Goal: Information Seeking & Learning: Learn about a topic

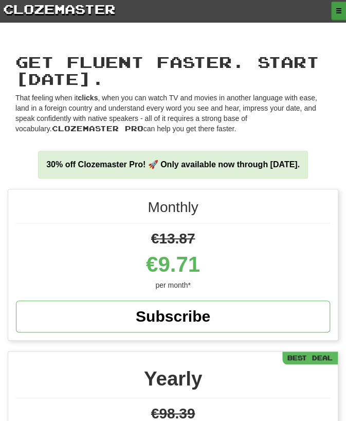
click at [336, 13] on span "button" at bounding box center [339, 11] width 6 height 6
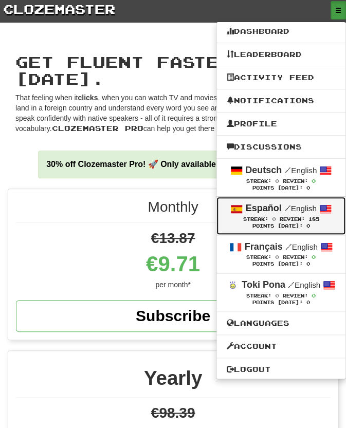
click at [309, 227] on div "Points Today: 0" at bounding box center [281, 226] width 109 height 7
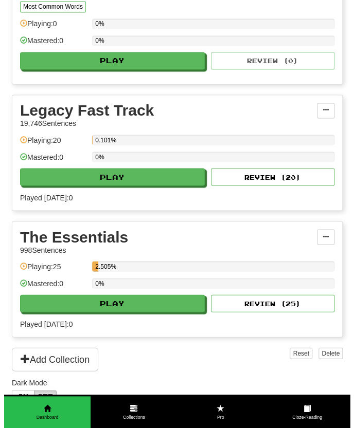
scroll to position [388, 0]
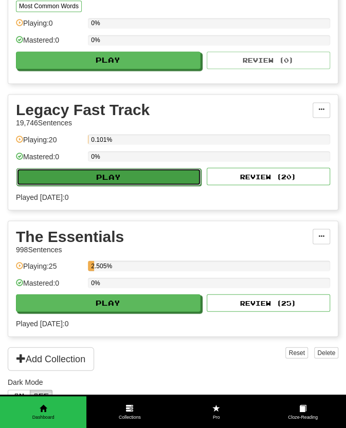
click at [173, 186] on button "Play" at bounding box center [108, 176] width 185 height 17
select select "**"
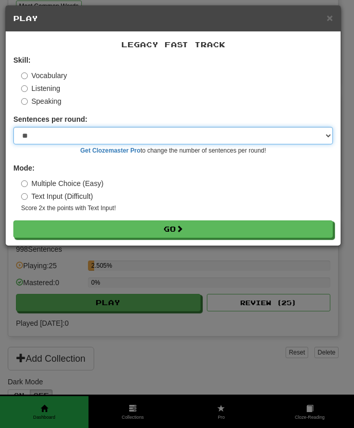
click at [135, 142] on select "* ** ** ** ** ** *** ********" at bounding box center [172, 135] width 319 height 17
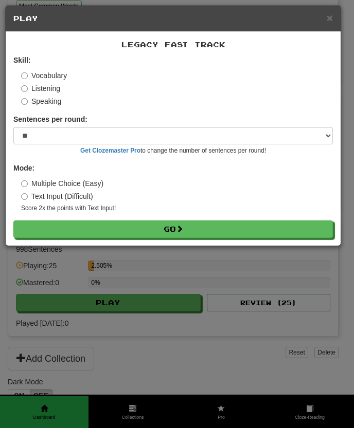
click at [92, 185] on label "Multiple Choice (Easy)" at bounding box center [62, 183] width 82 height 10
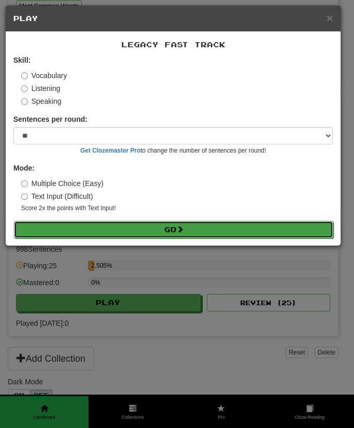
click at [125, 225] on button "Go" at bounding box center [173, 229] width 319 height 17
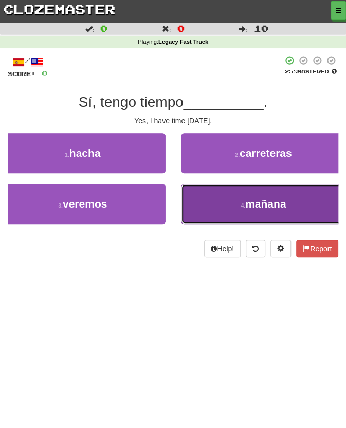
click at [196, 202] on button "4 . mañana" at bounding box center [264, 204] width 166 height 40
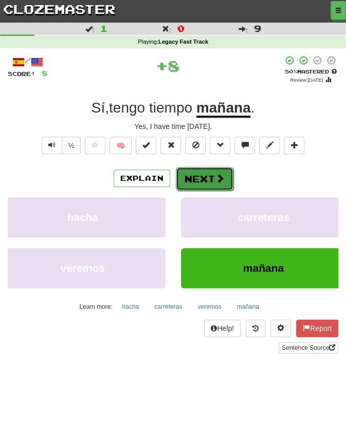
click at [199, 183] on button "Next" at bounding box center [205, 179] width 58 height 24
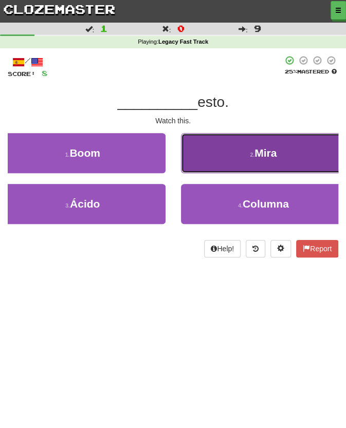
click at [218, 162] on button "2 . Mira" at bounding box center [264, 153] width 166 height 40
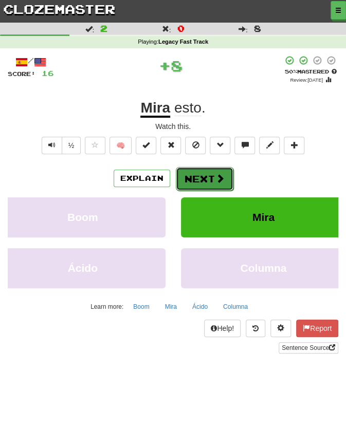
click at [219, 177] on span at bounding box center [219, 178] width 9 height 9
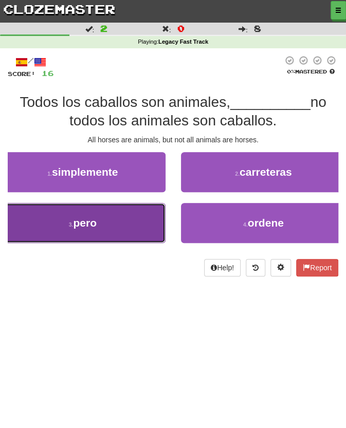
click at [142, 225] on button "3 . pero" at bounding box center [83, 223] width 166 height 40
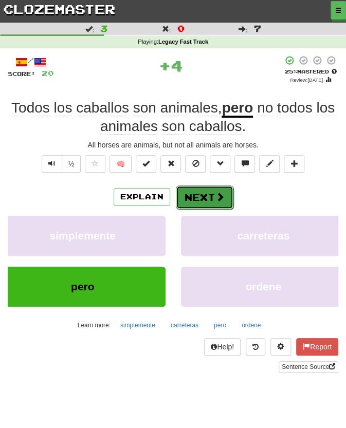
click at [211, 197] on button "Next" at bounding box center [205, 198] width 58 height 24
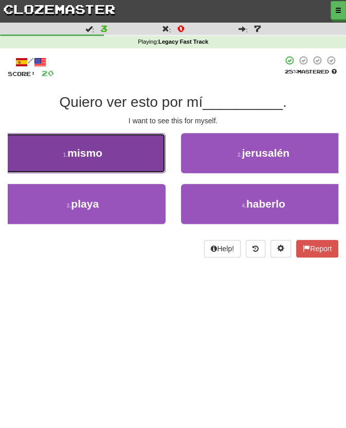
click at [149, 152] on button "1 . mismo" at bounding box center [83, 153] width 166 height 40
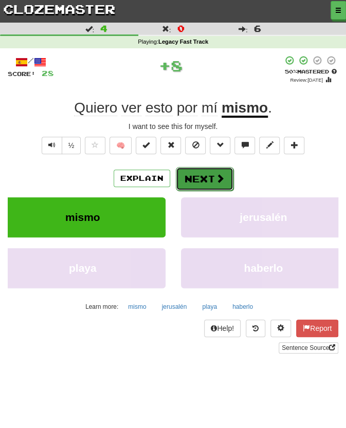
click at [199, 175] on button "Next" at bounding box center [205, 179] width 58 height 24
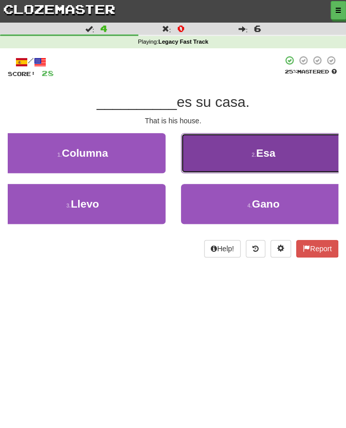
click at [204, 171] on button "2 . Esa" at bounding box center [264, 153] width 166 height 40
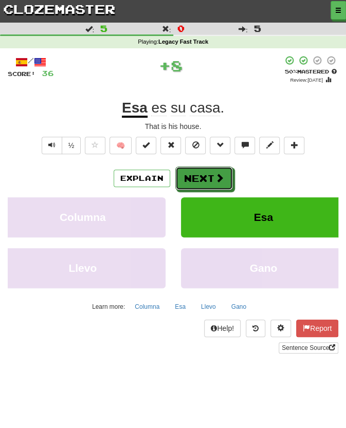
click at [204, 171] on button "Next" at bounding box center [204, 179] width 58 height 24
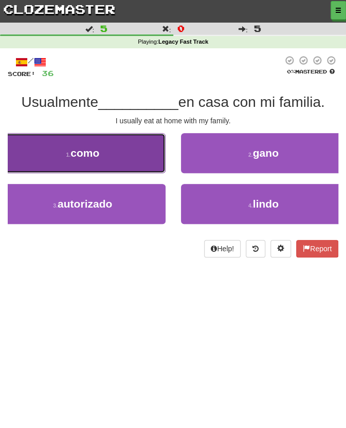
click at [161, 147] on button "1 . como" at bounding box center [83, 153] width 166 height 40
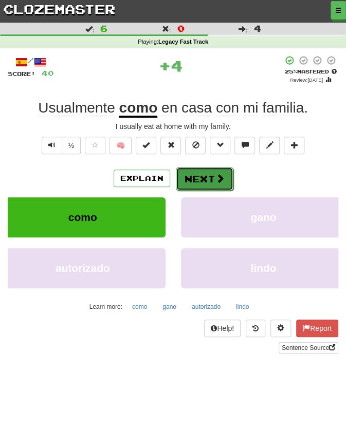
click at [212, 173] on button "Next" at bounding box center [205, 179] width 58 height 24
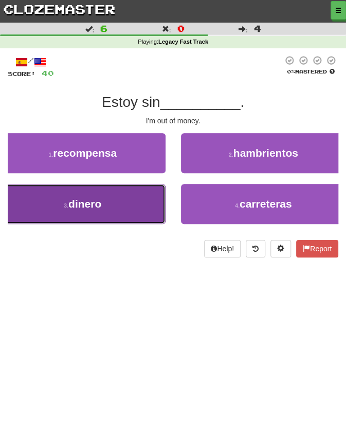
click at [153, 201] on button "3 . dinero" at bounding box center [83, 204] width 166 height 40
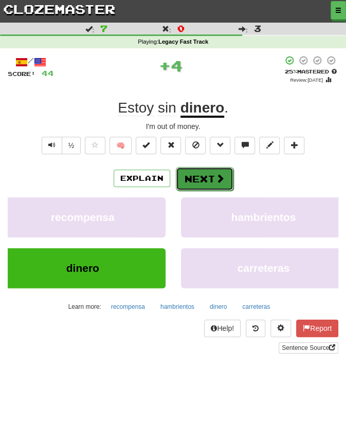
click at [197, 185] on button "Next" at bounding box center [205, 179] width 58 height 24
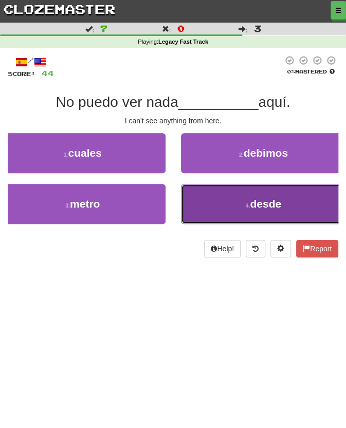
click at [189, 194] on button "4 . desde" at bounding box center [264, 204] width 166 height 40
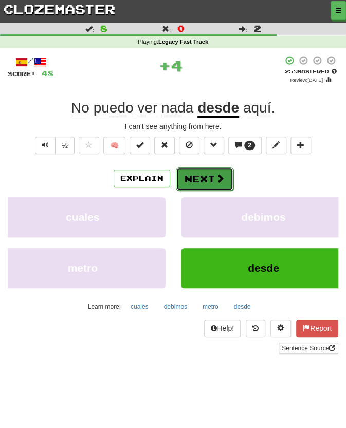
click at [209, 171] on button "Next" at bounding box center [205, 179] width 58 height 24
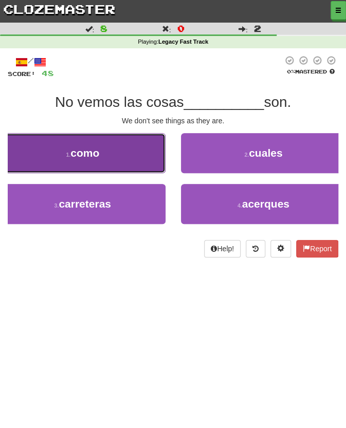
click at [149, 160] on button "1 . como" at bounding box center [83, 153] width 166 height 40
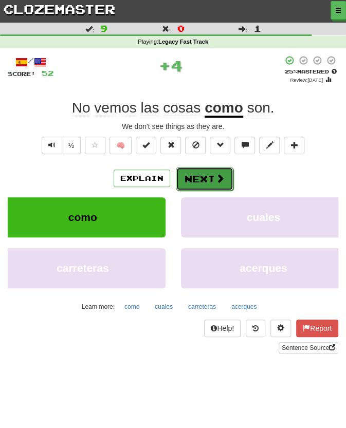
click at [220, 182] on span at bounding box center [219, 178] width 9 height 9
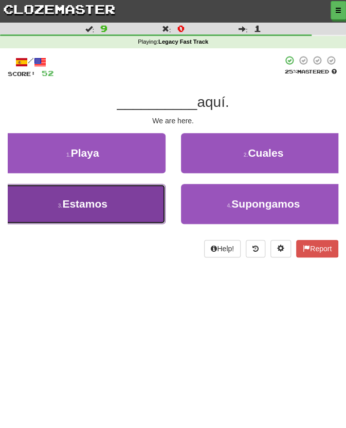
click at [152, 210] on button "3 . Estamos" at bounding box center [83, 204] width 166 height 40
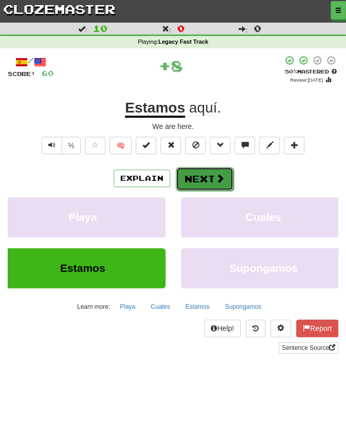
click at [211, 187] on button "Next" at bounding box center [205, 179] width 58 height 24
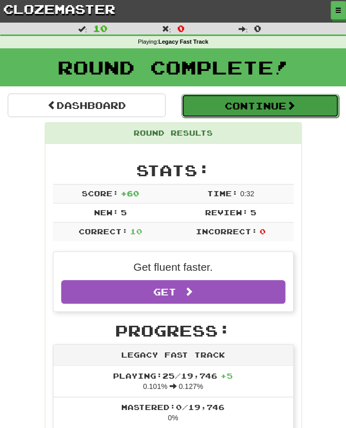
click at [296, 110] on span at bounding box center [290, 105] width 9 height 9
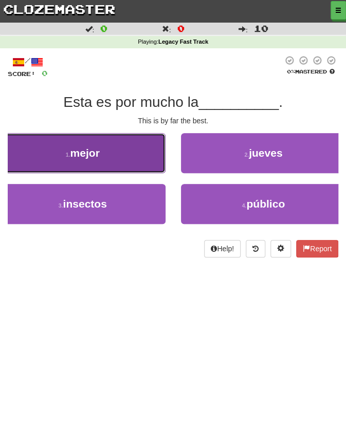
click at [137, 158] on button "1 . mejor" at bounding box center [83, 153] width 166 height 40
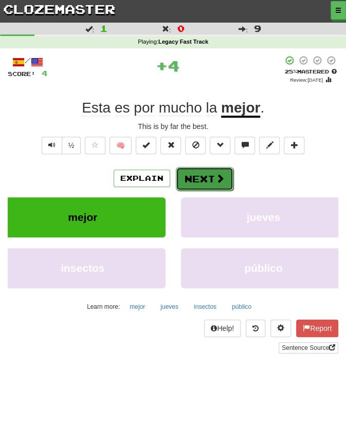
click at [206, 175] on button "Next" at bounding box center [205, 179] width 58 height 24
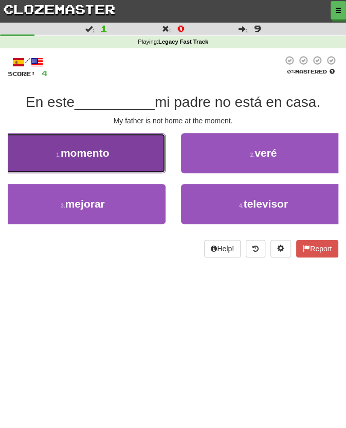
click at [152, 160] on button "1 . momento" at bounding box center [83, 153] width 166 height 40
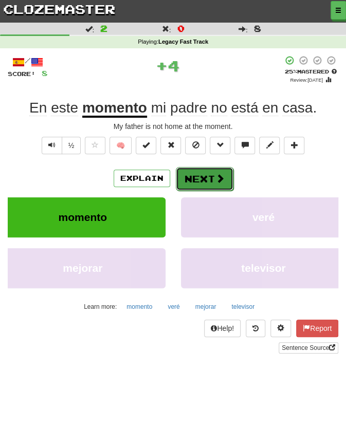
click at [188, 177] on button "Next" at bounding box center [205, 179] width 58 height 24
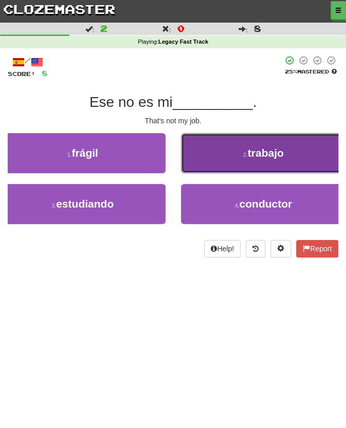
click at [191, 169] on button "2 . trabajo" at bounding box center [264, 153] width 166 height 40
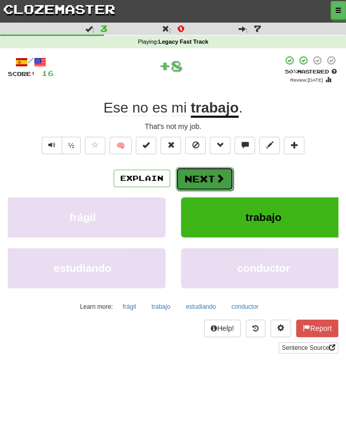
click at [195, 174] on button "Next" at bounding box center [205, 179] width 58 height 24
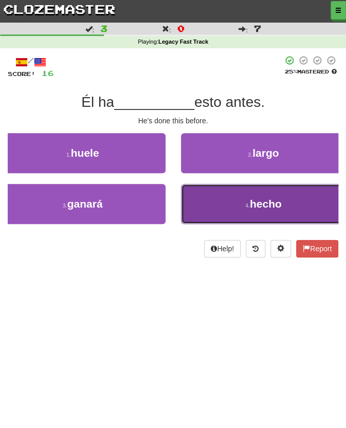
click at [211, 203] on button "4 . hecho" at bounding box center [264, 204] width 166 height 40
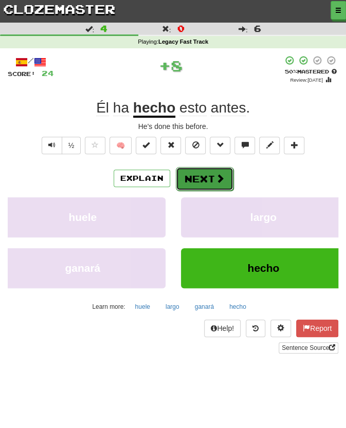
click at [210, 174] on button "Next" at bounding box center [205, 179] width 58 height 24
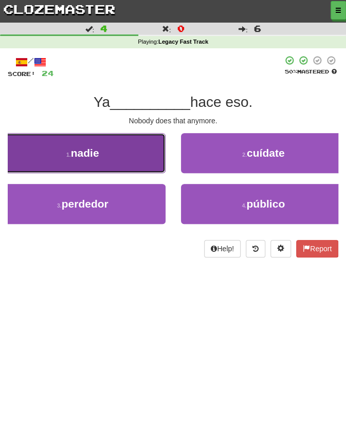
click at [160, 166] on button "1 . nadie" at bounding box center [83, 153] width 166 height 40
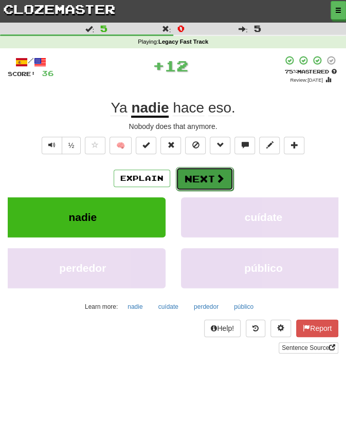
click at [226, 173] on button "Next" at bounding box center [205, 179] width 58 height 24
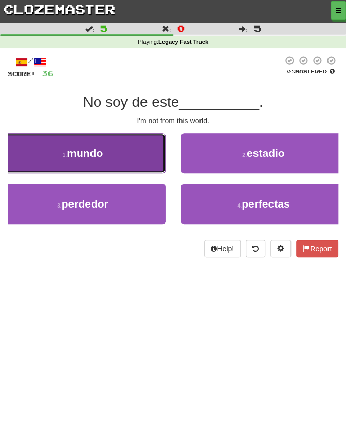
click at [139, 161] on button "1 . mundo" at bounding box center [83, 153] width 166 height 40
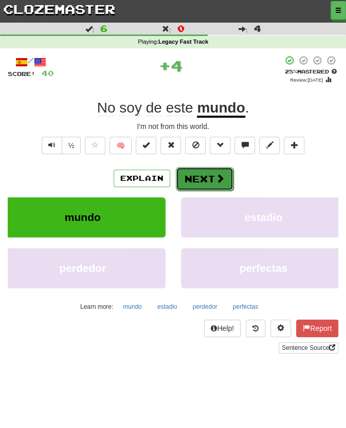
click at [205, 171] on button "Next" at bounding box center [205, 179] width 58 height 24
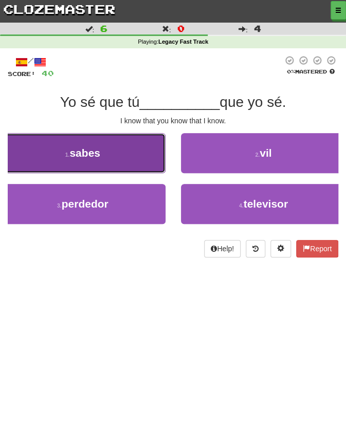
click at [142, 161] on button "1 . sabes" at bounding box center [83, 153] width 166 height 40
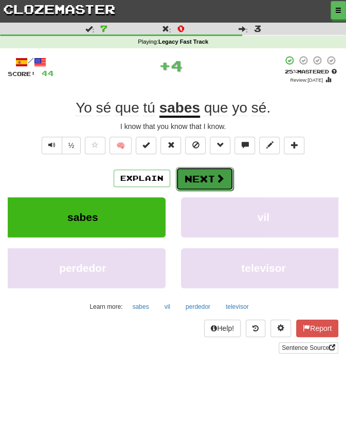
click at [211, 170] on button "Next" at bounding box center [205, 179] width 58 height 24
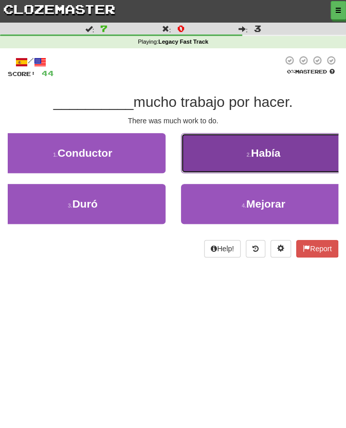
click at [204, 166] on button "2 . Había" at bounding box center [264, 153] width 166 height 40
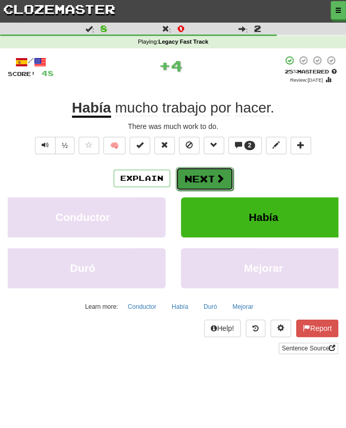
click at [212, 183] on button "Next" at bounding box center [205, 179] width 58 height 24
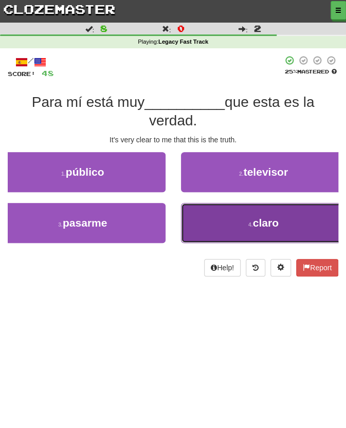
click at [211, 220] on button "4 . claro" at bounding box center [264, 223] width 166 height 40
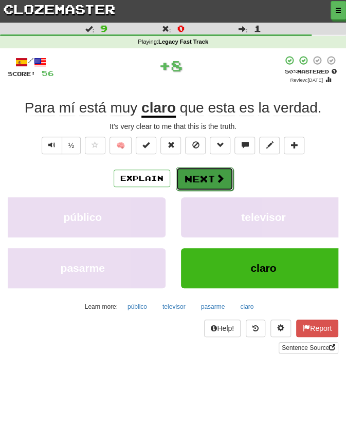
click at [210, 175] on button "Next" at bounding box center [205, 179] width 58 height 24
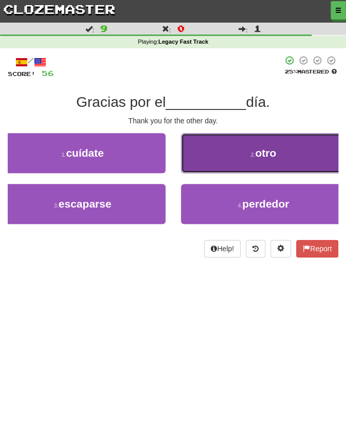
click at [188, 150] on button "2 . otro" at bounding box center [264, 153] width 166 height 40
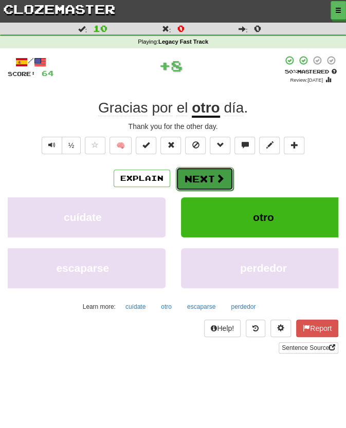
click at [207, 177] on button "Next" at bounding box center [205, 179] width 58 height 24
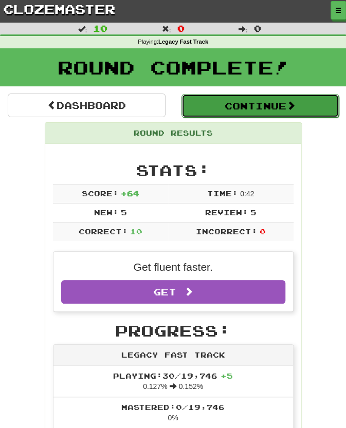
click at [220, 112] on button "Continue" at bounding box center [261, 106] width 158 height 24
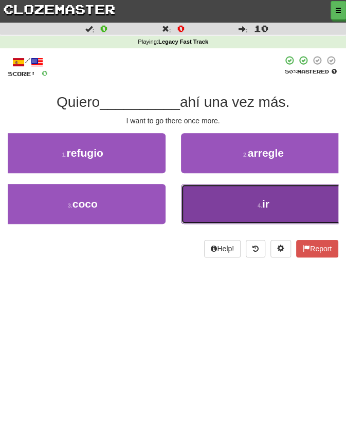
click at [203, 198] on button "4 . ir" at bounding box center [264, 204] width 166 height 40
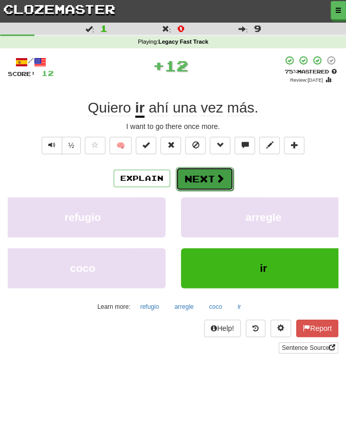
click at [208, 174] on button "Next" at bounding box center [205, 179] width 58 height 24
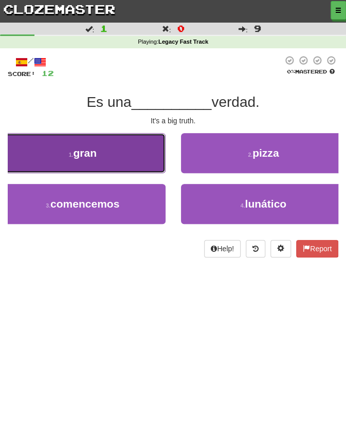
click at [152, 163] on button "1 . gran" at bounding box center [83, 153] width 166 height 40
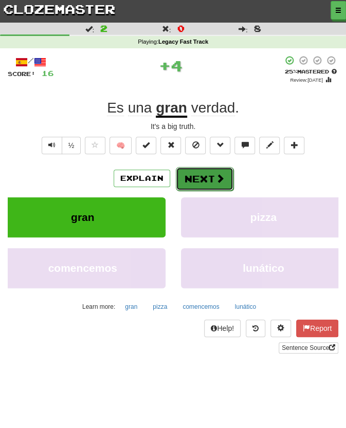
click at [196, 174] on button "Next" at bounding box center [205, 179] width 58 height 24
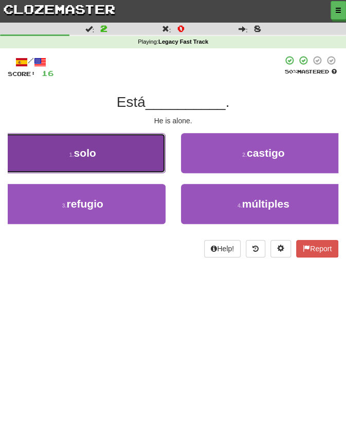
click at [130, 159] on button "1 . solo" at bounding box center [83, 153] width 166 height 40
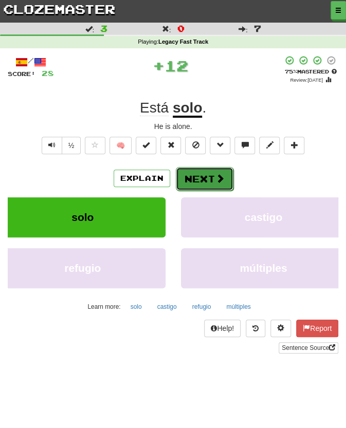
click at [200, 176] on button "Next" at bounding box center [205, 179] width 58 height 24
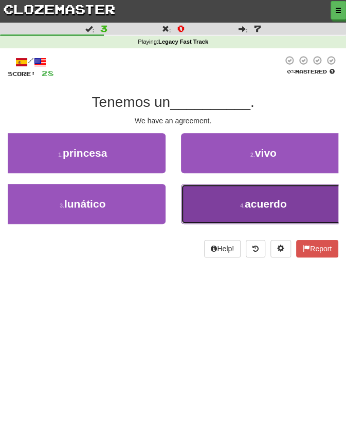
click at [193, 204] on button "4 . acuerdo" at bounding box center [264, 204] width 166 height 40
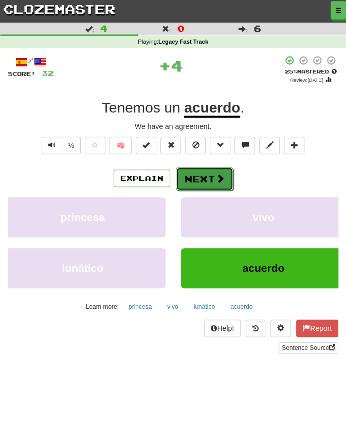
click at [208, 182] on button "Next" at bounding box center [205, 179] width 58 height 24
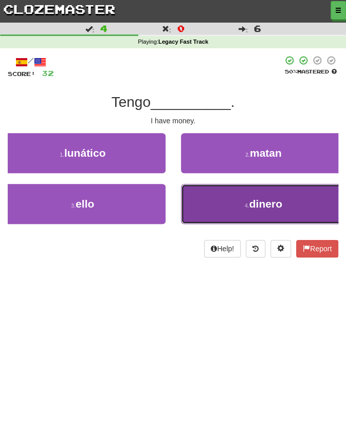
click at [217, 223] on button "4 . dinero" at bounding box center [264, 204] width 166 height 40
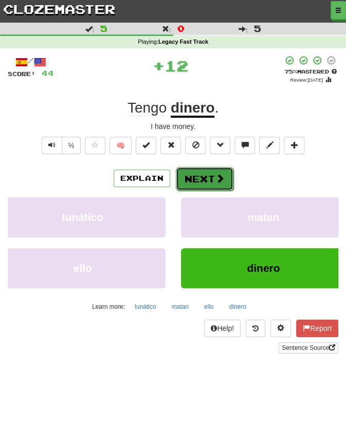
click at [219, 183] on button "Next" at bounding box center [205, 179] width 58 height 24
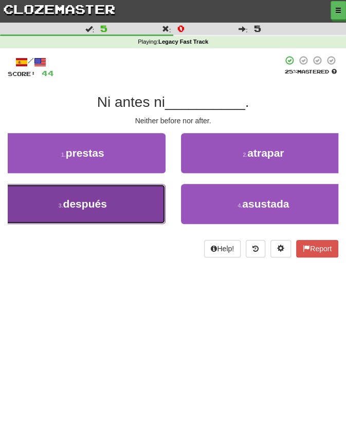
click at [151, 197] on button "3 . después" at bounding box center [83, 204] width 166 height 40
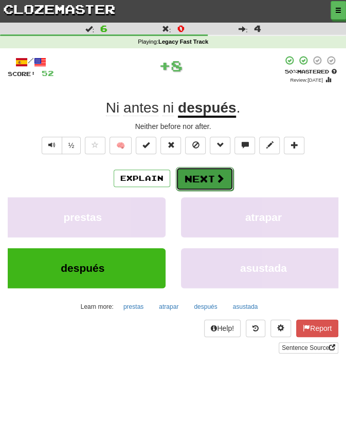
click at [212, 172] on button "Next" at bounding box center [205, 179] width 58 height 24
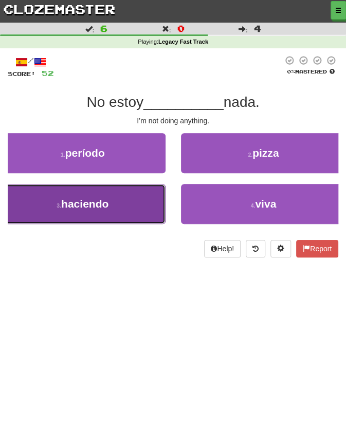
click at [141, 206] on button "3 . haciendo" at bounding box center [83, 204] width 166 height 40
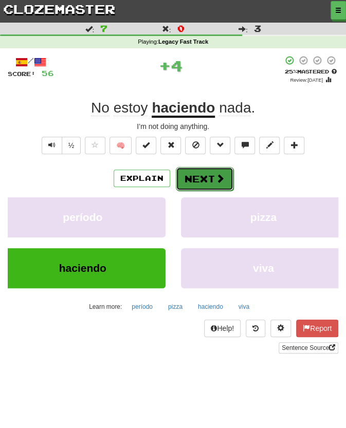
click at [212, 173] on button "Next" at bounding box center [205, 179] width 58 height 24
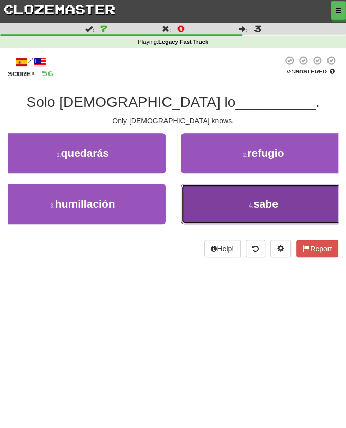
click at [207, 204] on button "4 . sabe" at bounding box center [264, 204] width 166 height 40
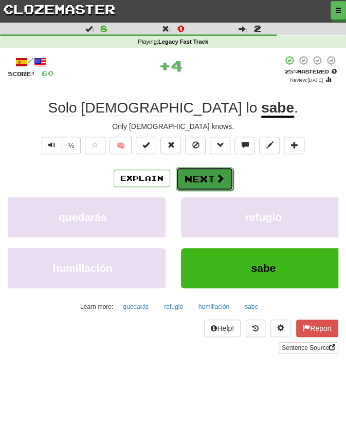
click at [222, 174] on span at bounding box center [219, 178] width 9 height 9
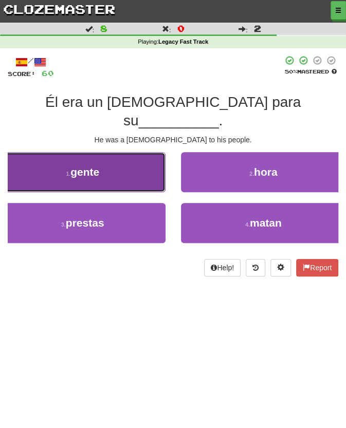
click at [150, 152] on button "1 . gente" at bounding box center [83, 172] width 166 height 40
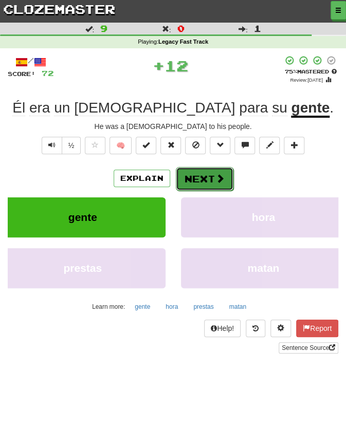
click at [213, 179] on button "Next" at bounding box center [205, 179] width 58 height 24
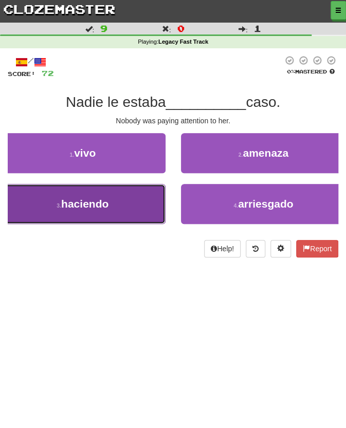
click at [153, 205] on button "3 . haciendo" at bounding box center [83, 204] width 166 height 40
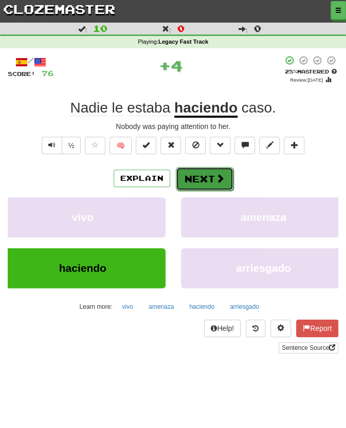
click at [215, 174] on span at bounding box center [219, 178] width 9 height 9
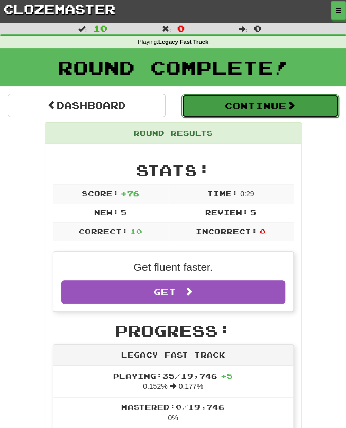
click at [234, 103] on button "Continue" at bounding box center [261, 106] width 158 height 24
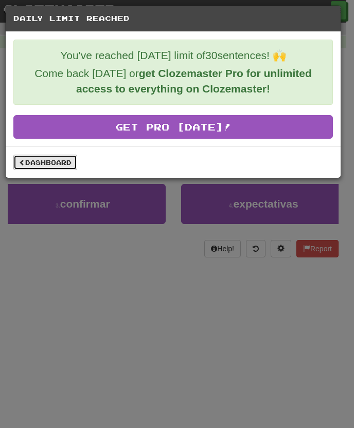
click at [54, 158] on link "Dashboard" at bounding box center [45, 162] width 64 height 15
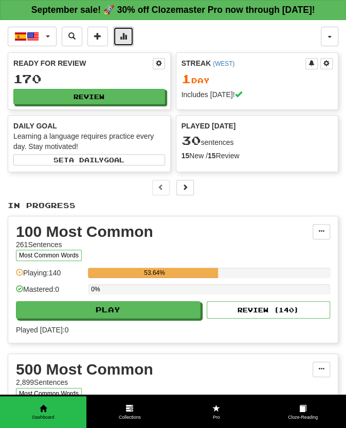
click at [127, 46] on button at bounding box center [123, 37] width 21 height 20
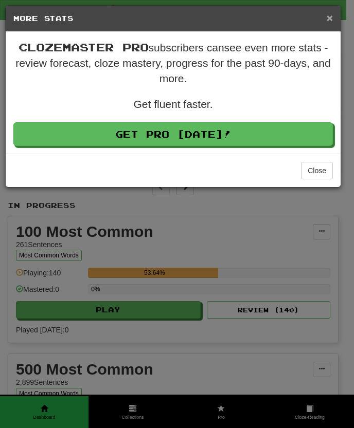
click at [331, 15] on span "×" at bounding box center [330, 18] width 6 height 12
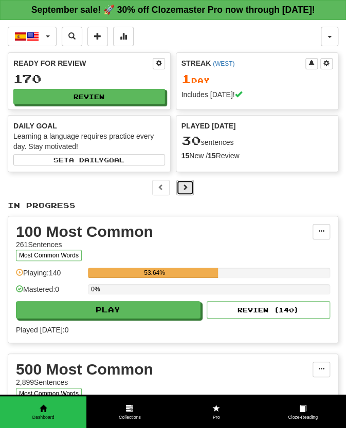
click at [180, 195] on button at bounding box center [184, 187] width 17 height 15
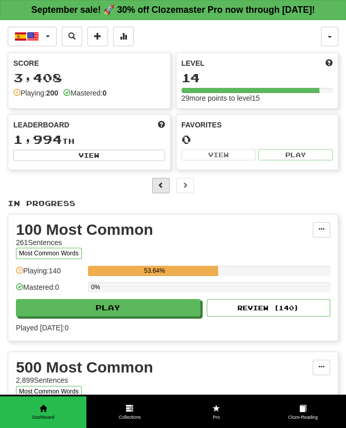
click at [156, 193] on div at bounding box center [173, 185] width 331 height 15
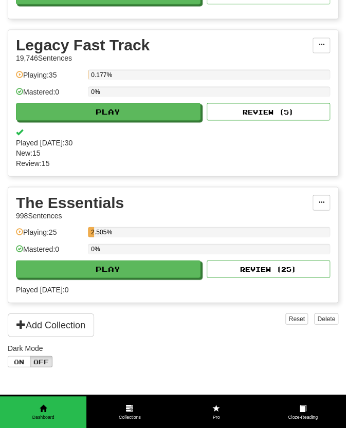
scroll to position [450, 0]
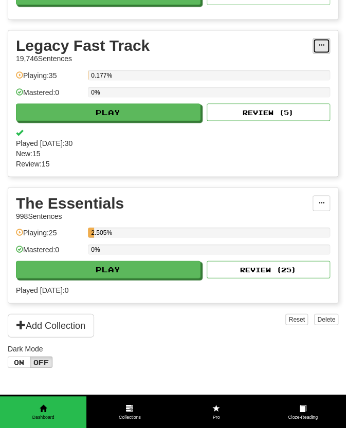
click at [318, 48] on span at bounding box center [321, 45] width 6 height 6
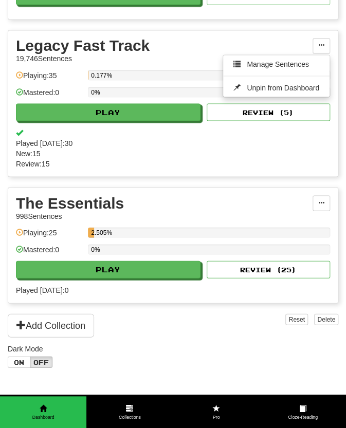
click at [111, 53] on div "Legacy Fast Track" at bounding box center [164, 45] width 297 height 15
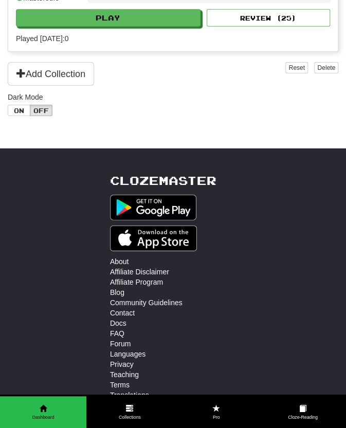
scroll to position [705, 0]
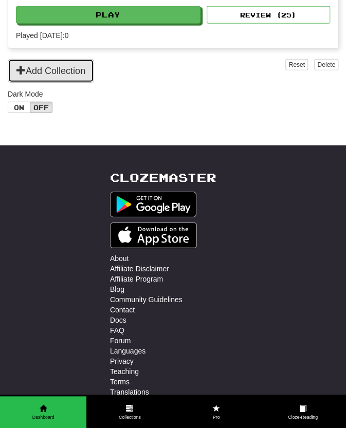
click at [71, 83] on button "Add Collection" at bounding box center [51, 71] width 86 height 24
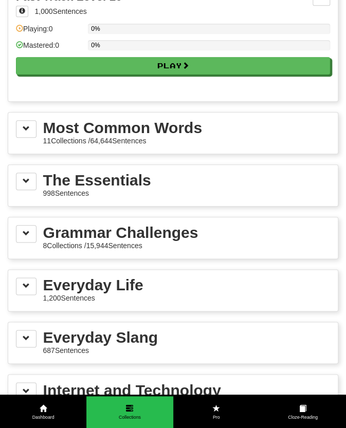
scroll to position [1192, 0]
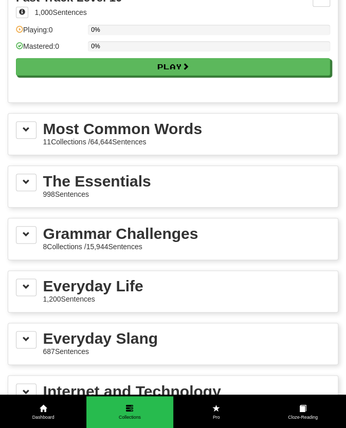
click at [190, 136] on div "Most Common Words" at bounding box center [122, 128] width 159 height 15
click at [24, 139] on button at bounding box center [26, 129] width 21 height 17
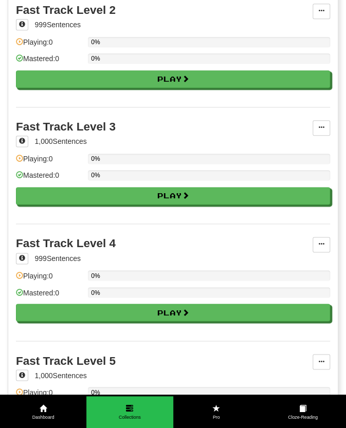
scroll to position [0, 0]
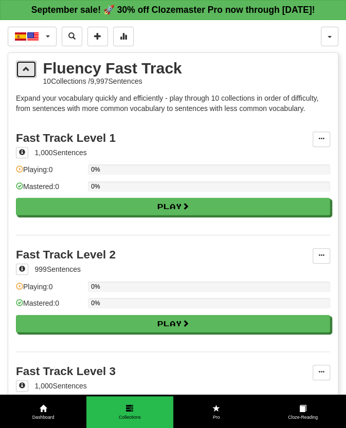
click at [26, 73] on span at bounding box center [26, 68] width 7 height 7
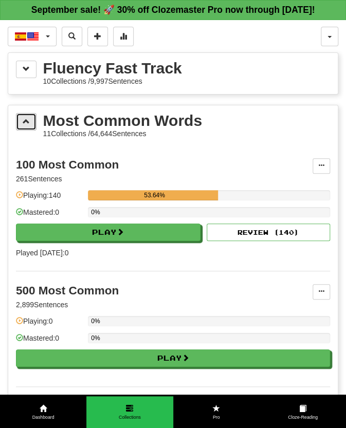
click at [25, 125] on span at bounding box center [26, 121] width 7 height 7
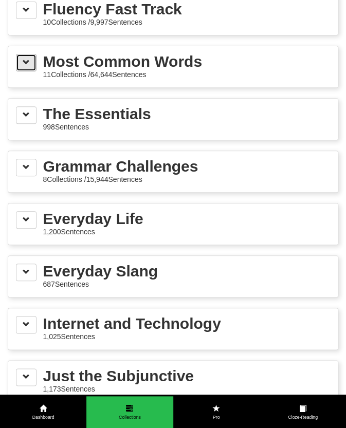
scroll to position [56, 0]
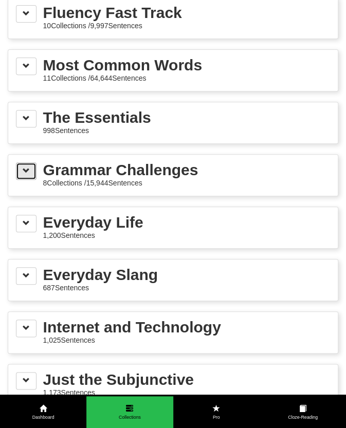
click at [26, 174] on span at bounding box center [26, 170] width 7 height 7
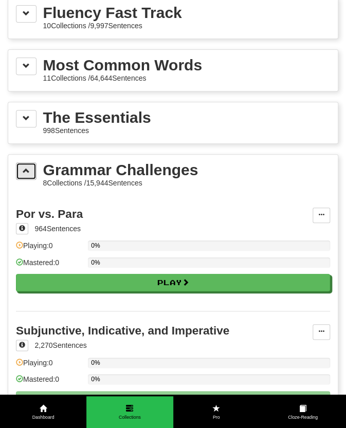
click at [21, 180] on button at bounding box center [26, 171] width 21 height 17
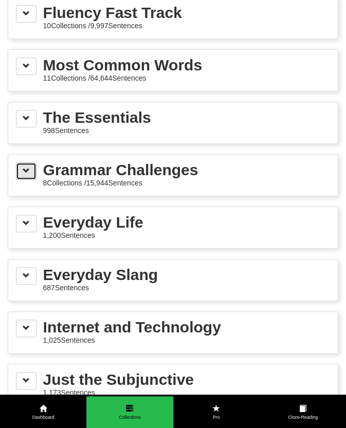
click at [25, 180] on button at bounding box center [26, 171] width 21 height 17
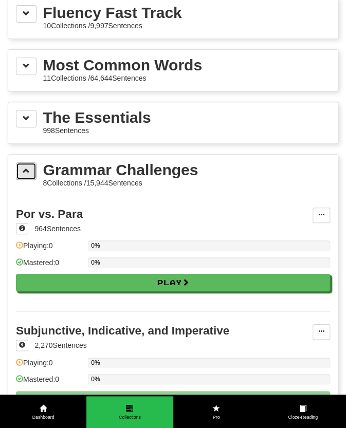
click at [26, 174] on span at bounding box center [26, 170] width 7 height 7
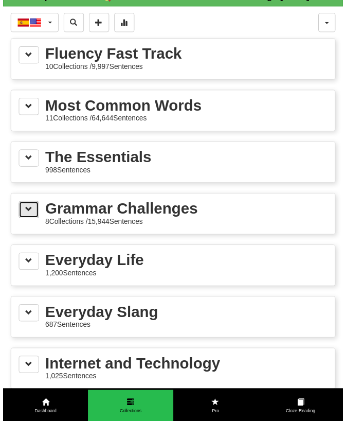
scroll to position [0, 0]
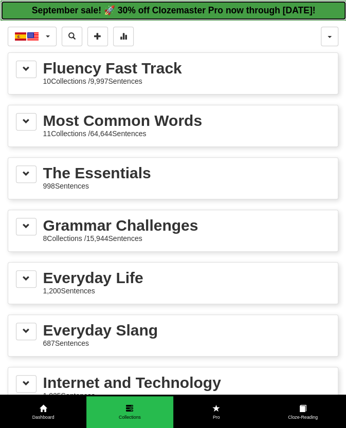
click at [61, 15] on link "September sale! 🚀 30% off Clozemaster Pro now through [DATE]!" at bounding box center [174, 11] width 346 height 20
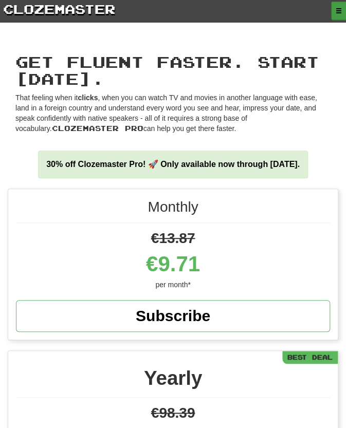
click at [338, 11] on span "button" at bounding box center [339, 11] width 6 height 6
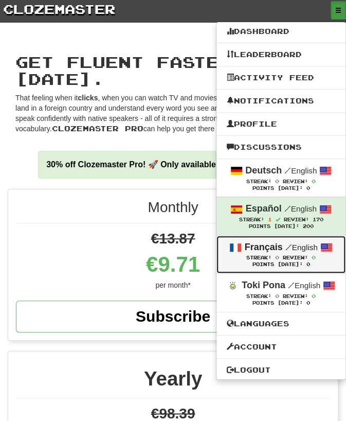
click at [299, 257] on span "Review:" at bounding box center [295, 258] width 25 height 6
